Goal: Task Accomplishment & Management: Use online tool/utility

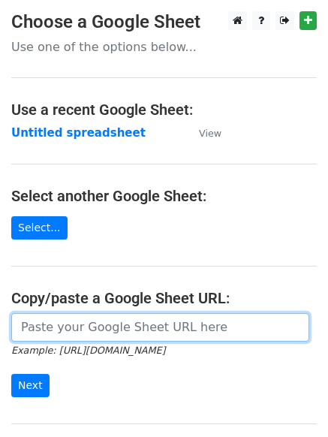
click at [146, 318] on input "url" at bounding box center [160, 327] width 298 height 29
paste input "[URL][DOMAIN_NAME]"
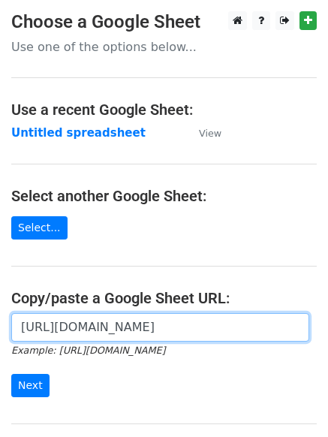
scroll to position [0, 344]
type input "https://docs.google.com/spreadsheets/d/1XN9qDQx9Yi-i48aYQOW7rvpTMH2w5YFdVEmxh9U…"
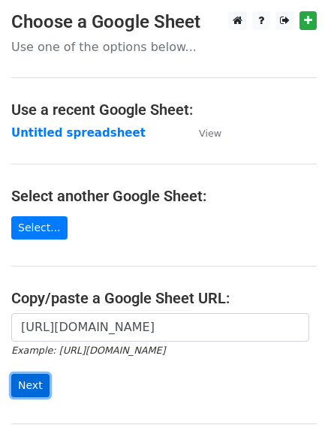
click at [30, 380] on input "Next" at bounding box center [30, 385] width 38 height 23
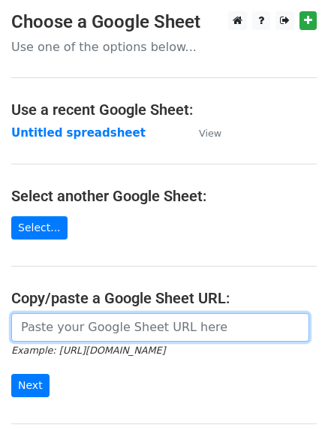
click at [52, 327] on input "url" at bounding box center [160, 327] width 298 height 29
paste input "https://docs.google.com/spreadsheets/d/1XN9qDQx9Yi-i48aYQOW7rvpTMH2w5YFdVEmxh9U…"
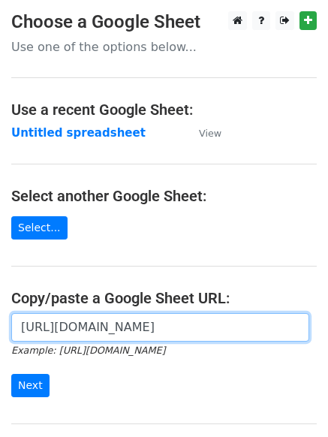
scroll to position [0, 344]
type input "https://docs.google.com/spreadsheets/d/1XN9qDQx9Yi-i48aYQOW7rvpTMH2w5YFdVEmxh9U…"
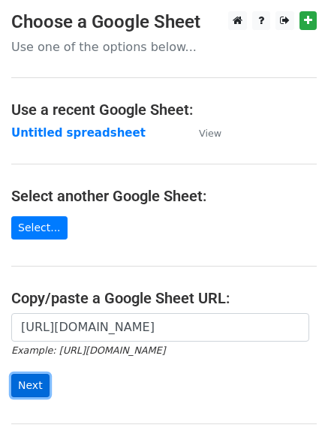
click at [37, 379] on input "Next" at bounding box center [30, 385] width 38 height 23
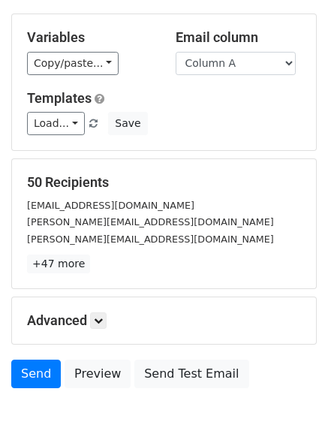
scroll to position [83, 0]
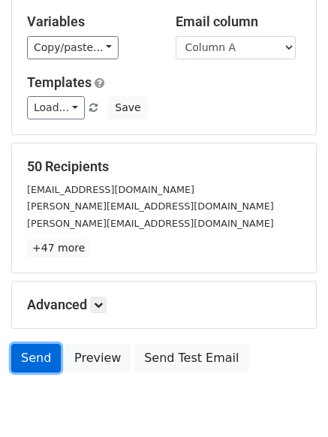
click at [28, 353] on link "Send" at bounding box center [36, 358] width 50 height 29
